Goal: Use online tool/utility

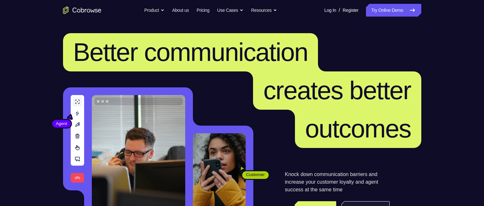
scroll to position [93, 0]
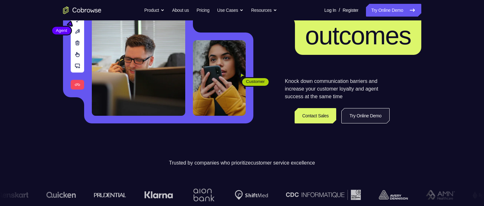
click at [361, 118] on link "Try Online Demo" at bounding box center [365, 115] width 48 height 15
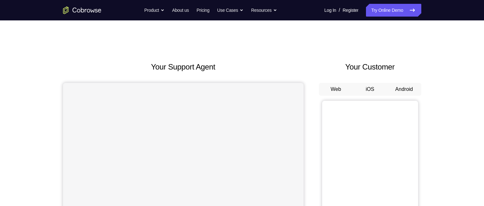
scroll to position [32, 0]
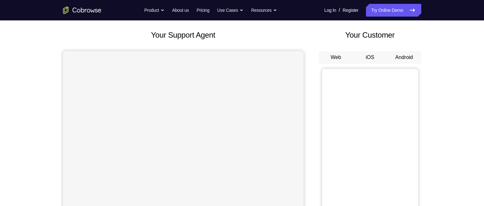
click at [405, 61] on button "Android" at bounding box center [404, 57] width 34 height 13
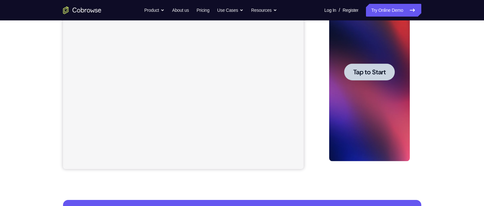
scroll to position [0, 0]
click at [378, 73] on span "Tap to Start" at bounding box center [369, 72] width 33 height 6
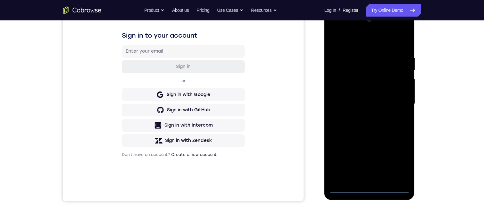
click at [370, 188] on div at bounding box center [369, 104] width 81 height 179
click at [400, 162] on div at bounding box center [369, 104] width 81 height 179
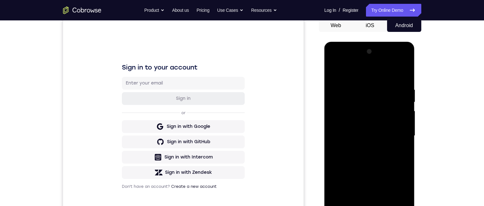
click at [363, 70] on div at bounding box center [369, 136] width 81 height 179
click at [376, 101] on div at bounding box center [369, 136] width 81 height 179
click at [359, 112] on div at bounding box center [369, 136] width 81 height 179
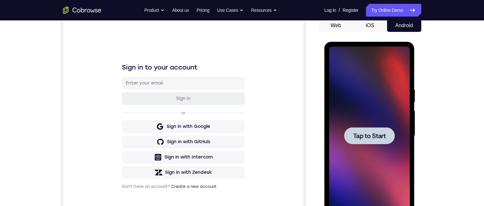
click at [366, 133] on span "Tap to Start" at bounding box center [369, 136] width 33 height 6
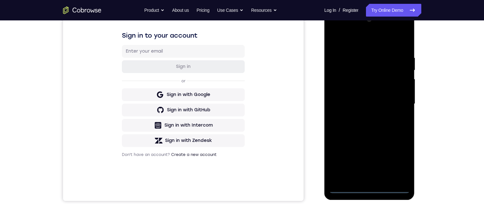
click at [369, 190] on div at bounding box center [369, 104] width 81 height 179
click at [399, 161] on div at bounding box center [369, 104] width 81 height 179
click at [353, 43] on div at bounding box center [369, 104] width 81 height 179
click at [361, 71] on div at bounding box center [369, 104] width 81 height 179
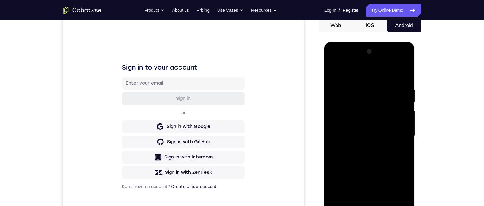
click at [375, 113] on div at bounding box center [369, 136] width 81 height 179
click at [381, 145] on div at bounding box center [369, 136] width 81 height 179
click at [370, 111] on div at bounding box center [369, 136] width 81 height 179
click at [361, 120] on div at bounding box center [369, 136] width 81 height 179
click at [399, 110] on div at bounding box center [369, 136] width 81 height 179
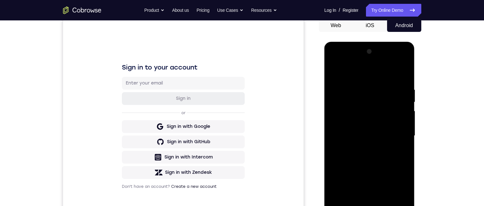
click at [392, 140] on div at bounding box center [369, 136] width 81 height 179
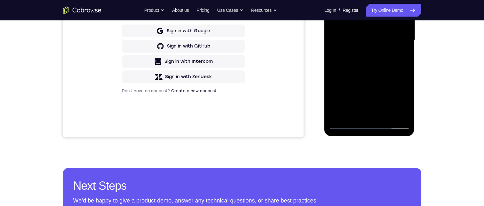
click at [342, 50] on div at bounding box center [369, 40] width 81 height 179
click at [369, 128] on div at bounding box center [369, 40] width 81 height 179
drag, startPoint x: 359, startPoint y: 71, endPoint x: 353, endPoint y: 32, distance: 39.4
click at [353, 33] on div at bounding box center [369, 40] width 81 height 179
click at [377, 11] on div at bounding box center [369, 40] width 81 height 179
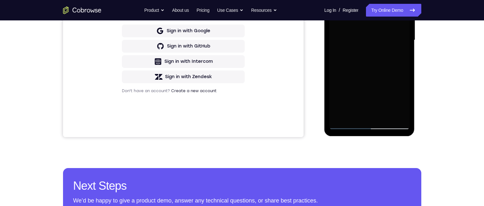
scroll to position [96, 0]
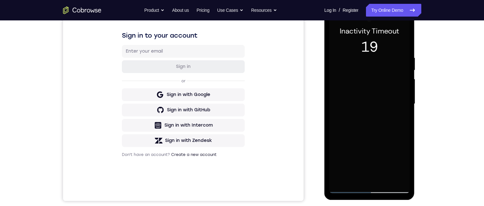
click at [369, 103] on div at bounding box center [369, 104] width 81 height 179
click at [348, 82] on div at bounding box center [369, 104] width 81 height 179
click at [398, 82] on div at bounding box center [369, 104] width 81 height 179
click at [398, 80] on div at bounding box center [369, 104] width 81 height 179
click at [399, 81] on div at bounding box center [369, 104] width 81 height 179
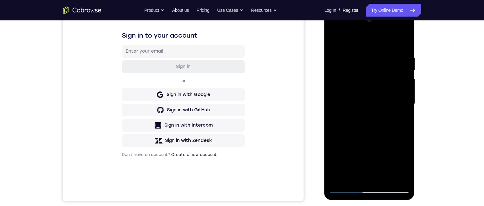
click at [402, 163] on div at bounding box center [369, 104] width 81 height 179
click at [378, 81] on div at bounding box center [369, 104] width 81 height 179
click at [402, 167] on div at bounding box center [369, 104] width 81 height 179
click at [383, 83] on div at bounding box center [369, 104] width 81 height 179
click at [400, 164] on div at bounding box center [369, 104] width 81 height 179
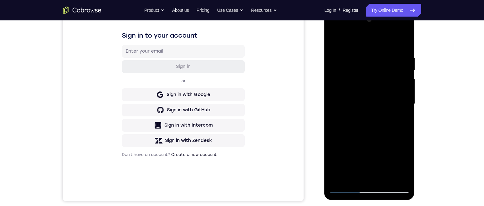
click at [392, 116] on div at bounding box center [369, 104] width 81 height 179
drag, startPoint x: 359, startPoint y: 55, endPoint x: 352, endPoint y: 52, distance: 7.0
click at [350, 55] on div at bounding box center [369, 104] width 81 height 179
click at [354, 56] on div at bounding box center [369, 104] width 81 height 179
click at [387, 75] on div at bounding box center [369, 104] width 81 height 179
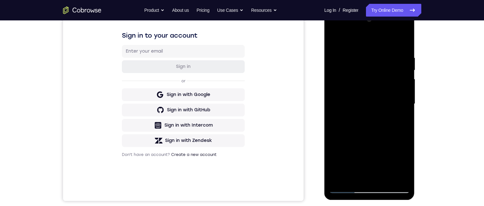
click at [368, 188] on div at bounding box center [369, 104] width 81 height 179
click at [396, 160] on div at bounding box center [369, 104] width 81 height 179
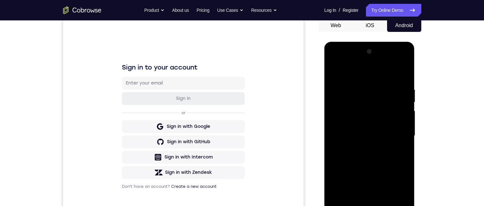
click at [354, 145] on div at bounding box center [369, 136] width 81 height 179
click at [371, 206] on div at bounding box center [369, 136] width 81 height 179
drag, startPoint x: 347, startPoint y: 80, endPoint x: 348, endPoint y: 66, distance: 14.1
click at [346, 66] on div at bounding box center [369, 136] width 81 height 179
click at [379, 107] on div at bounding box center [369, 136] width 81 height 179
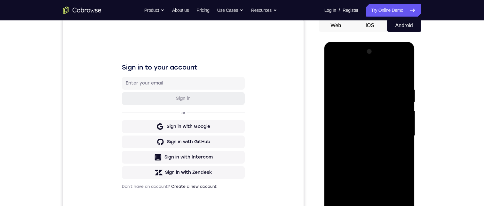
click at [400, 206] on div at bounding box center [369, 136] width 81 height 179
click at [399, 206] on div at bounding box center [369, 136] width 81 height 179
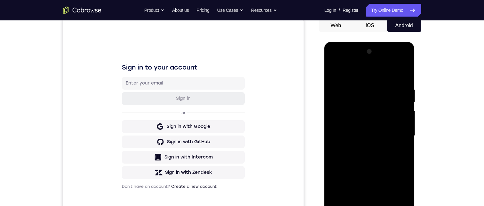
click at [398, 206] on div at bounding box center [369, 136] width 81 height 179
click at [397, 206] on div at bounding box center [369, 136] width 81 height 179
click at [396, 205] on div at bounding box center [369, 136] width 81 height 179
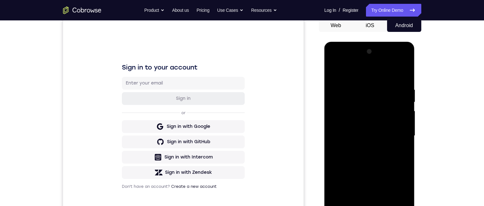
click at [396, 205] on div at bounding box center [369, 136] width 81 height 179
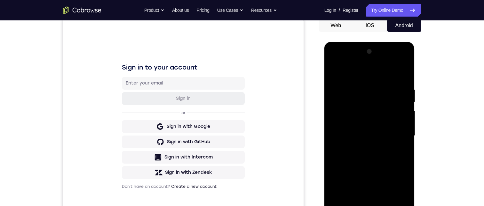
click at [396, 205] on div at bounding box center [369, 136] width 81 height 179
drag, startPoint x: 396, startPoint y: 205, endPoint x: 396, endPoint y: 208, distance: 3.2
click at [396, 204] on div at bounding box center [369, 136] width 81 height 179
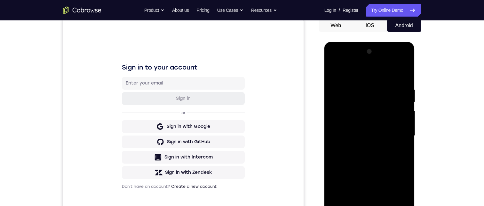
click at [396, 206] on div at bounding box center [369, 136] width 81 height 179
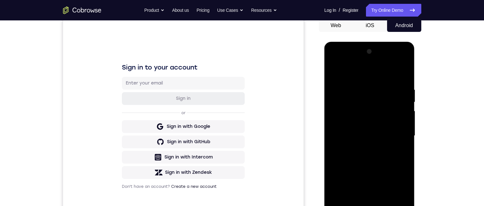
click at [396, 206] on div at bounding box center [369, 136] width 81 height 179
click at [401, 189] on div at bounding box center [369, 136] width 81 height 179
click at [366, 179] on div at bounding box center [369, 136] width 81 height 179
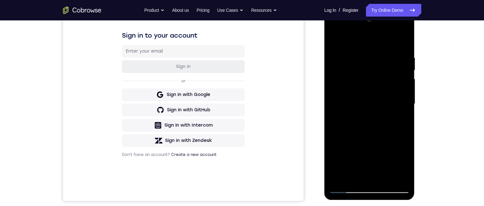
click at [363, 37] on div at bounding box center [369, 104] width 81 height 179
click at [365, 88] on div at bounding box center [369, 104] width 81 height 179
click at [396, 175] on div at bounding box center [369, 104] width 81 height 179
drag, startPoint x: 372, startPoint y: 95, endPoint x: 384, endPoint y: 140, distance: 46.8
click at [383, 139] on div at bounding box center [369, 104] width 81 height 179
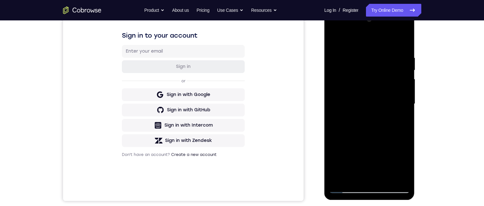
drag, startPoint x: 377, startPoint y: 138, endPoint x: 355, endPoint y: 74, distance: 66.8
click at [355, 75] on div at bounding box center [369, 104] width 81 height 179
drag, startPoint x: 380, startPoint y: 135, endPoint x: 376, endPoint y: 117, distance: 17.9
click at [371, 76] on div at bounding box center [369, 104] width 81 height 179
click at [372, 189] on div at bounding box center [369, 104] width 81 height 179
